Goal: Information Seeking & Learning: Learn about a topic

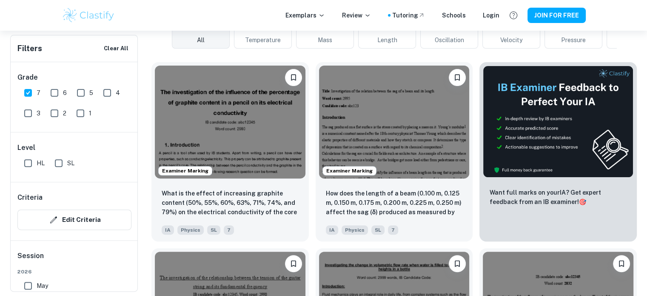
scroll to position [250, 0]
click at [65, 162] on input "SL" at bounding box center [58, 162] width 17 height 17
checkbox input "true"
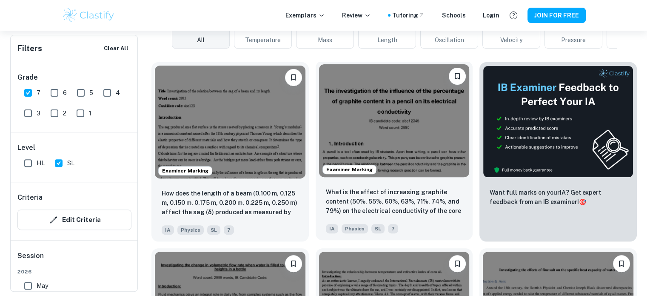
click at [404, 145] on img at bounding box center [394, 120] width 151 height 113
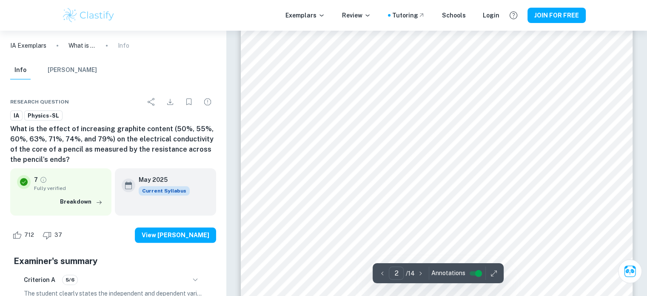
scroll to position [864, 0]
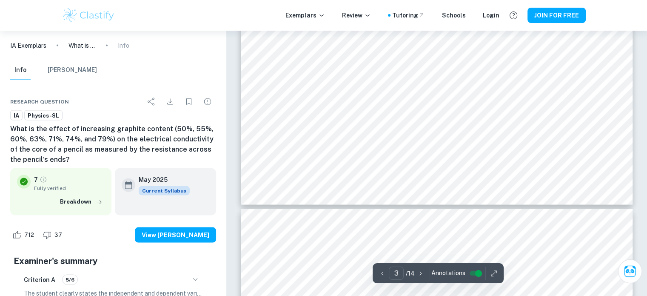
type input "4"
